Goal: Find specific page/section: Find specific page/section

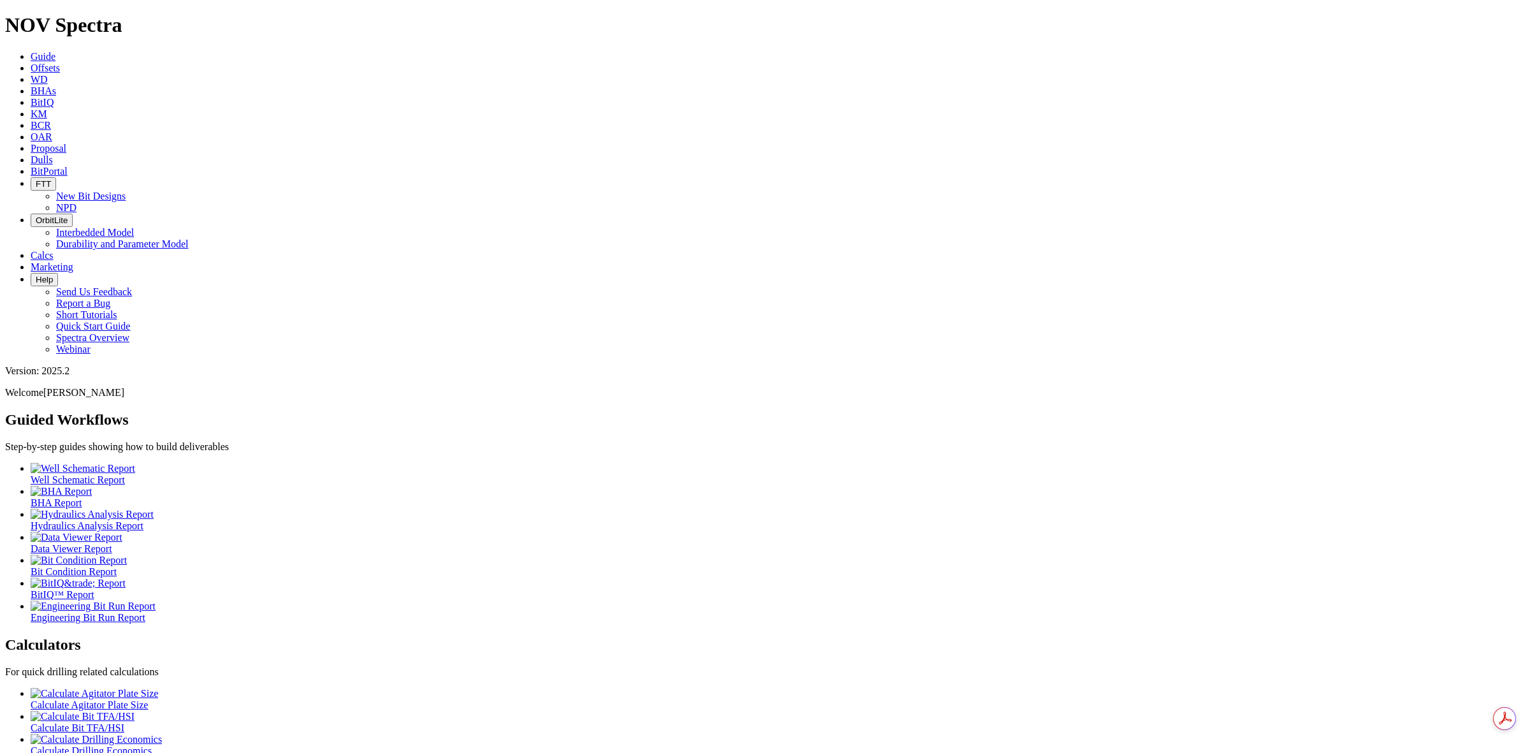
click at [36, 215] on icon "button" at bounding box center [36, 220] width 0 height 10
click at [31, 166] on icon at bounding box center [31, 171] width 0 height 11
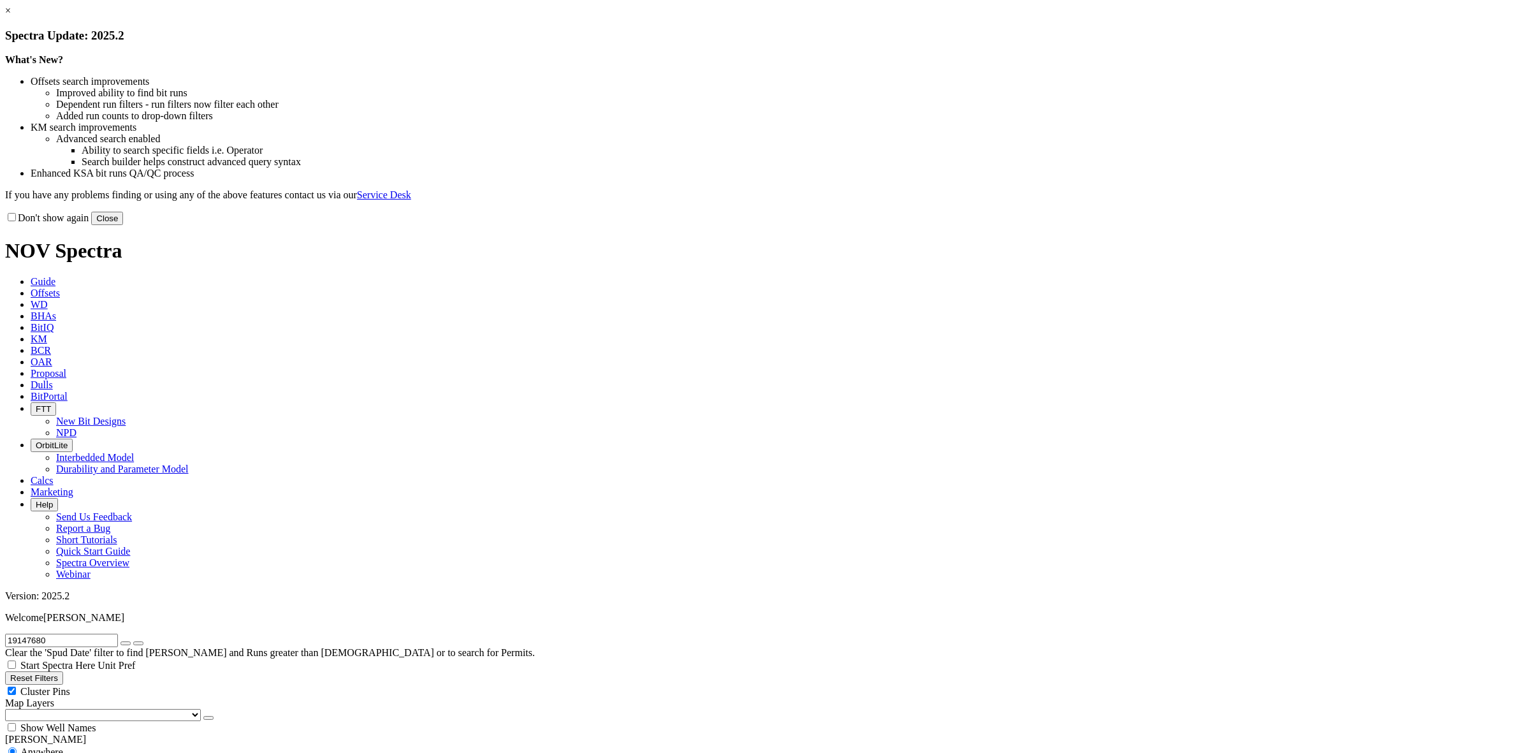
click at [11, 16] on link "×" at bounding box center [8, 10] width 6 height 11
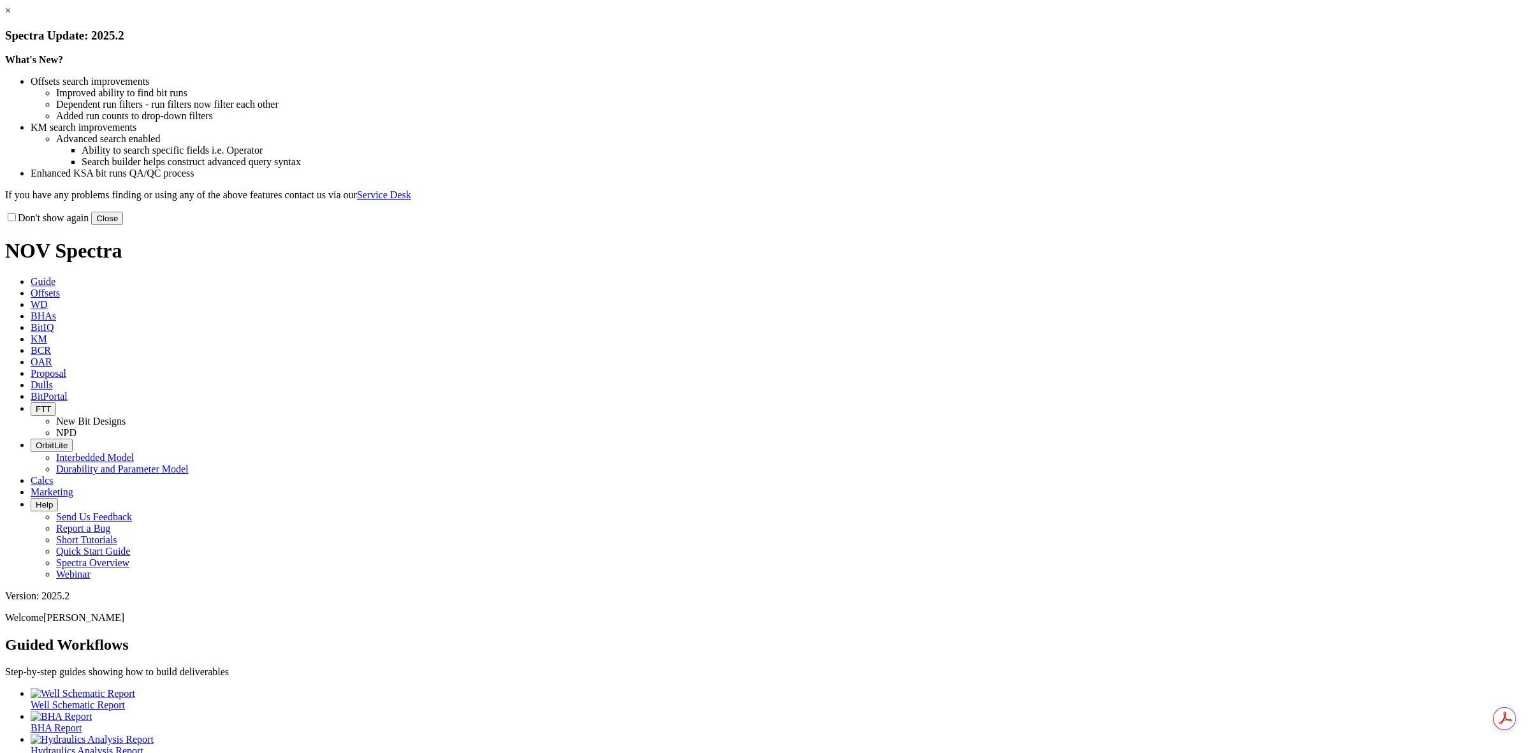
click at [123, 225] on button "Close" at bounding box center [107, 218] width 32 height 13
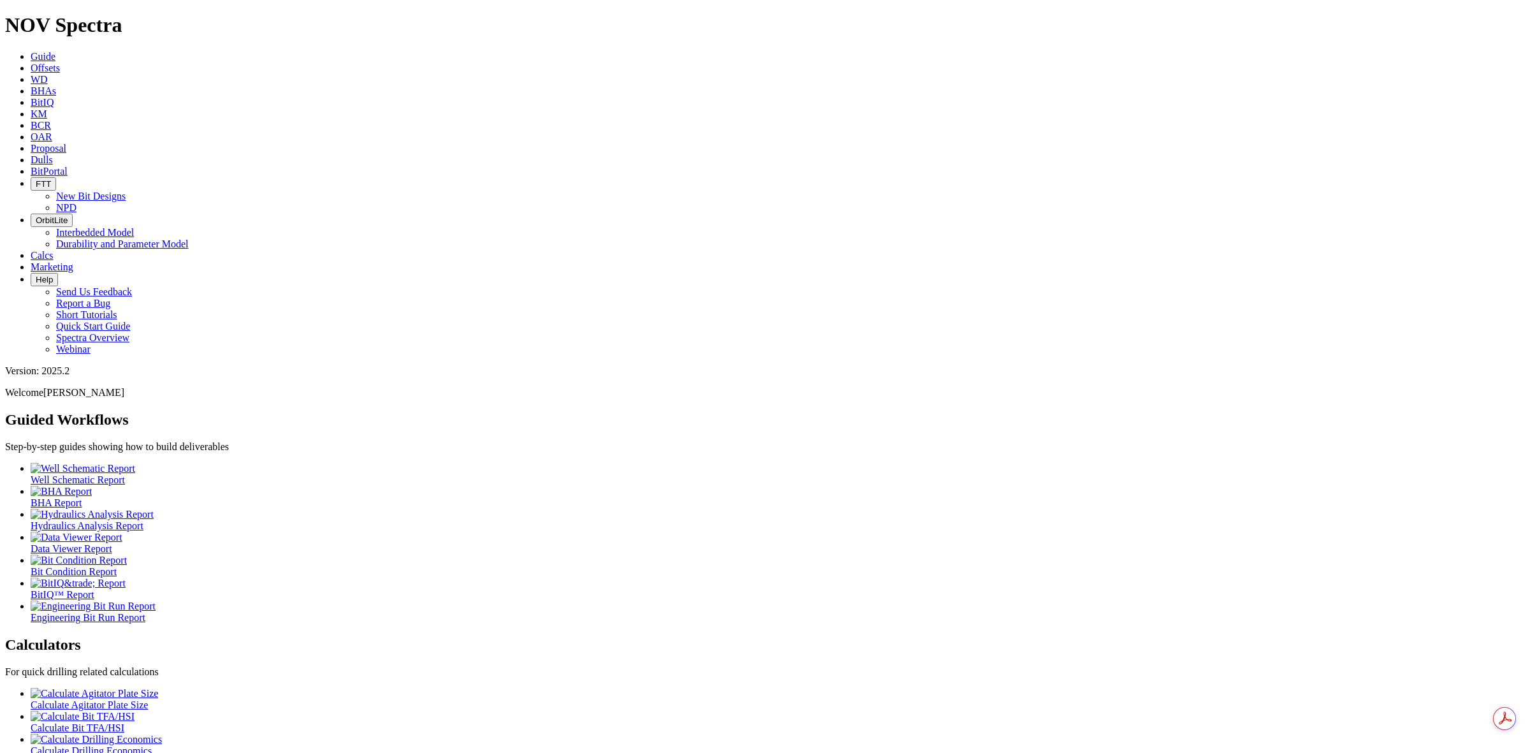
click at [68, 166] on span "BitPortal" at bounding box center [49, 171] width 37 height 11
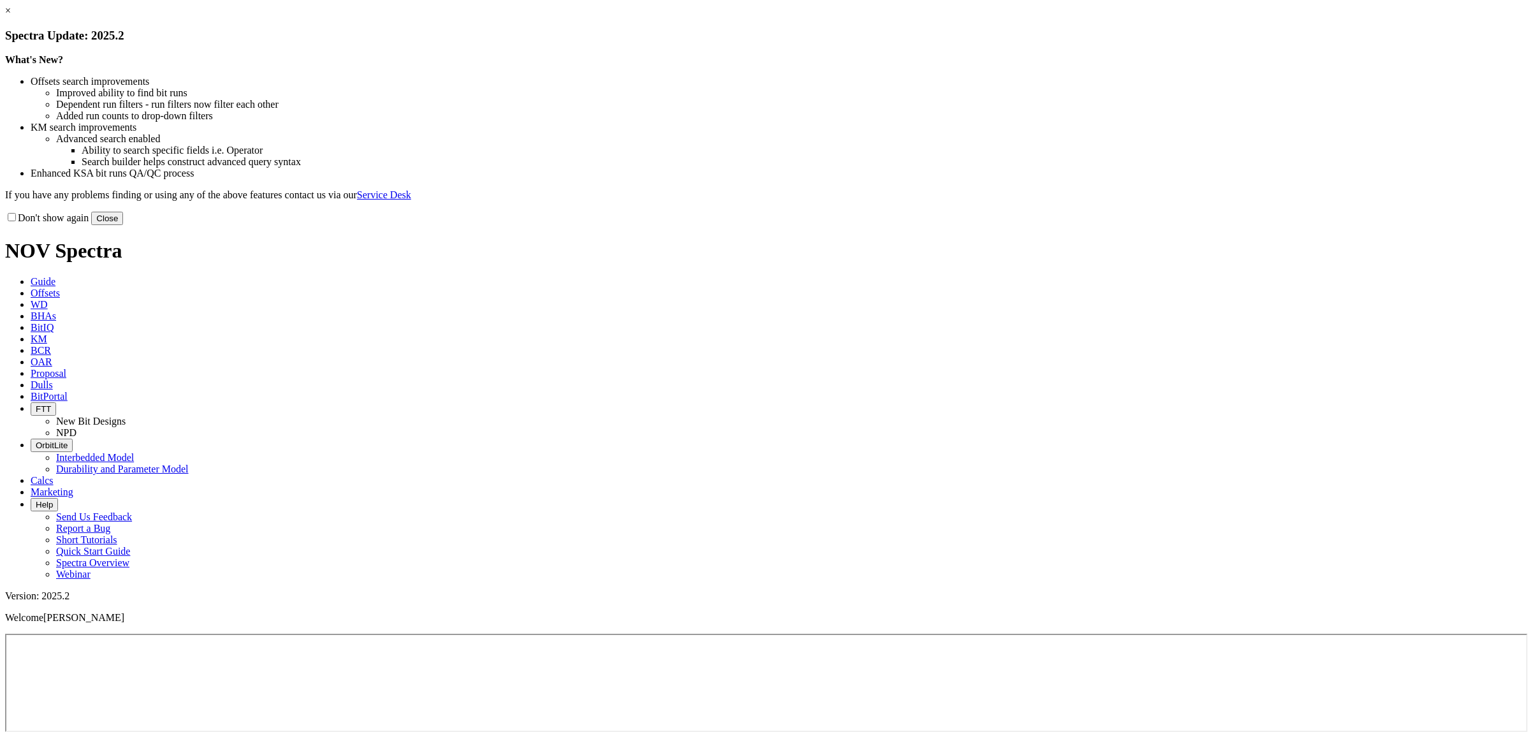
click at [11, 16] on link "×" at bounding box center [8, 10] width 6 height 11
